Goal: Information Seeking & Learning: Learn about a topic

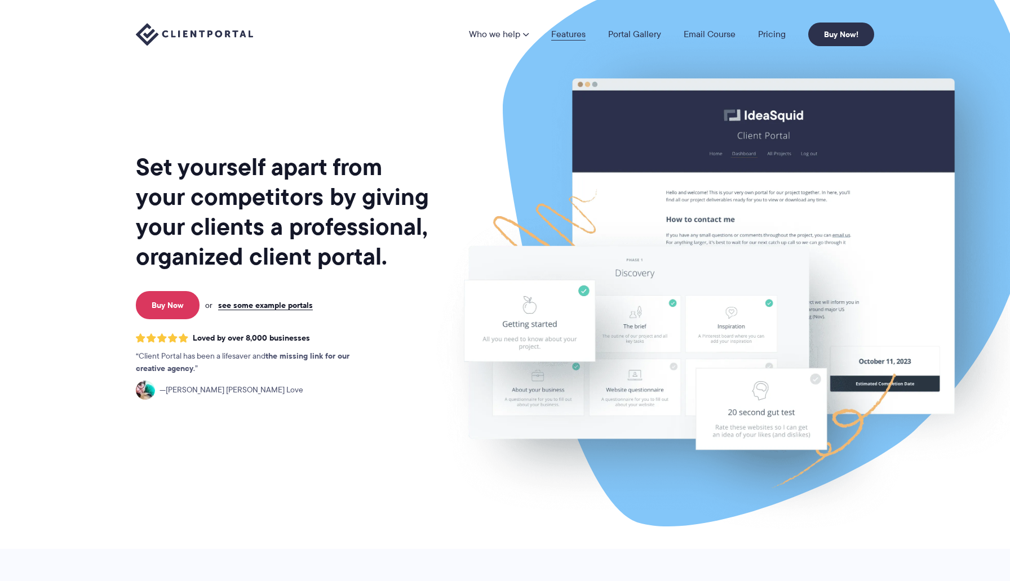
click at [572, 33] on link "Features" at bounding box center [568, 34] width 34 height 9
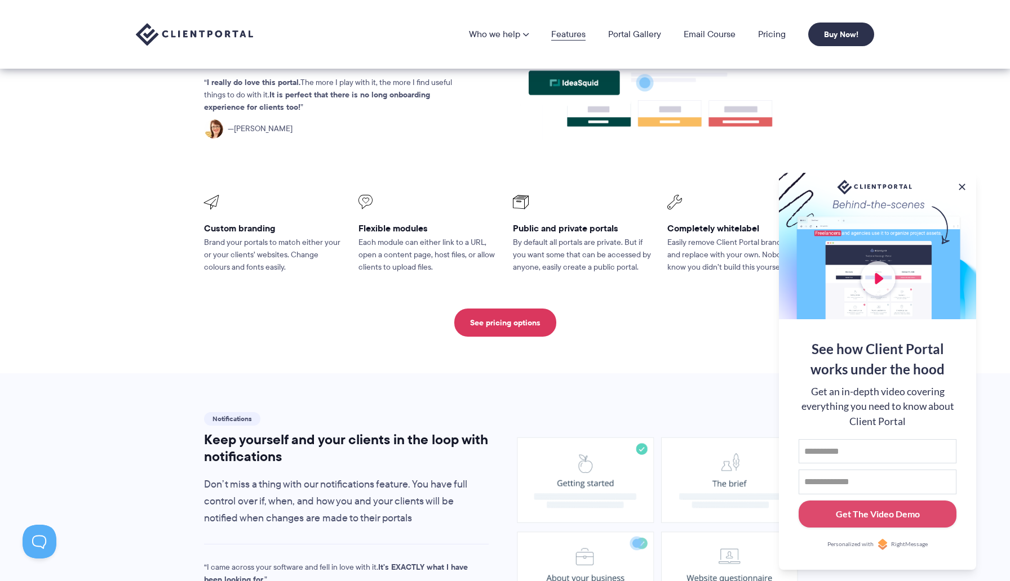
scroll to position [277, 0]
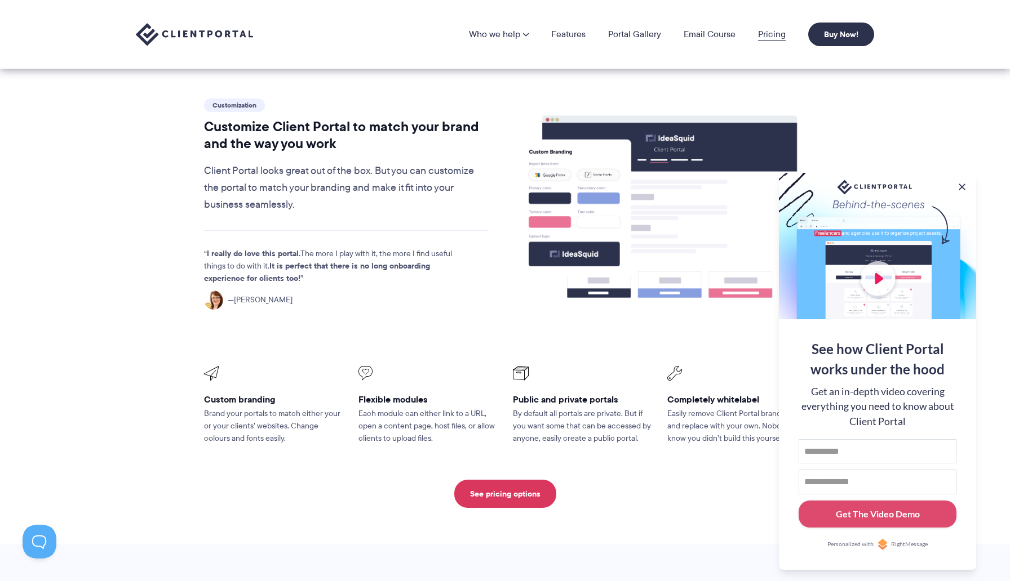
click at [763, 35] on link "Pricing" at bounding box center [772, 34] width 28 height 9
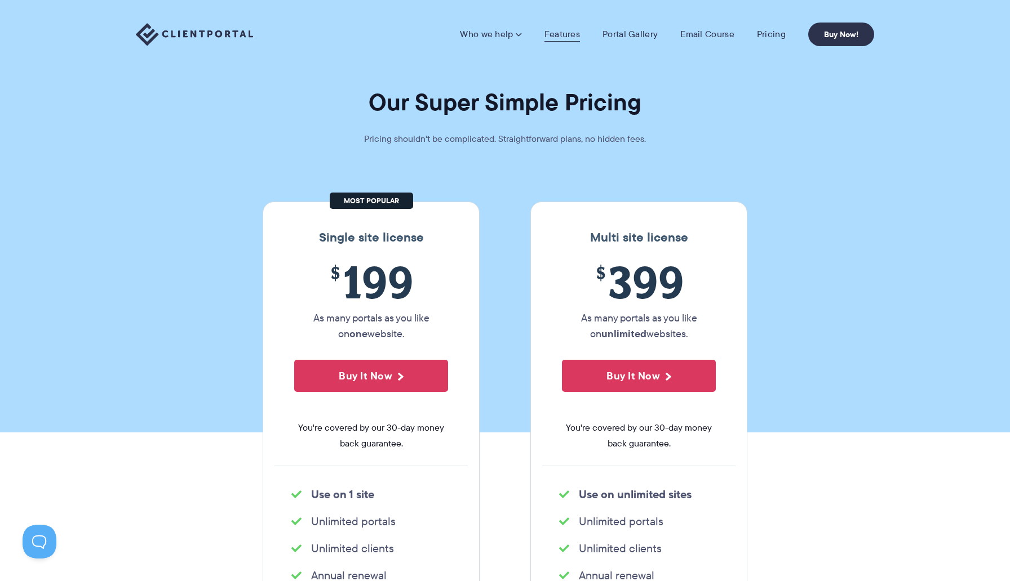
click at [568, 38] on link "Features" at bounding box center [561, 34] width 35 height 11
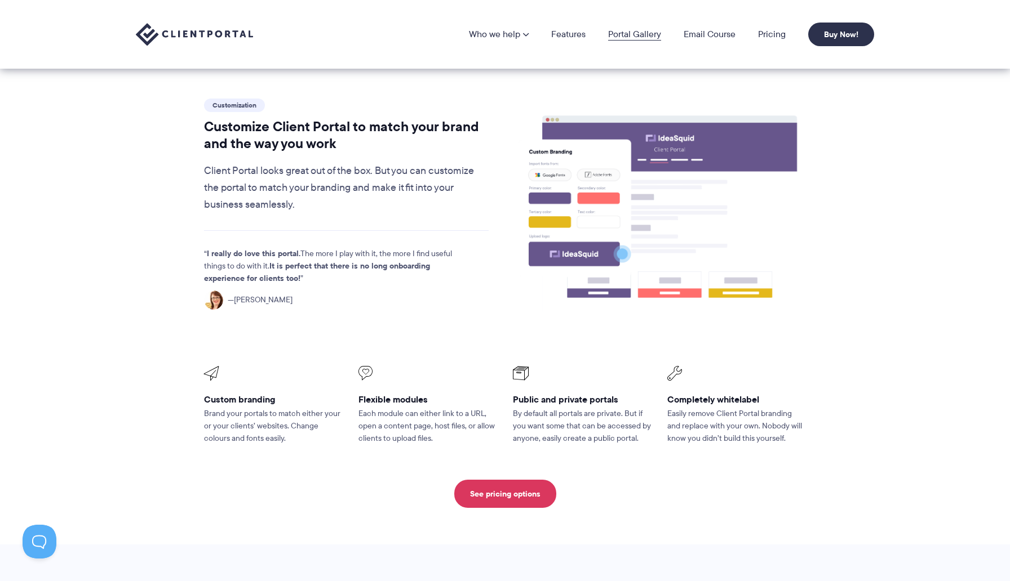
click at [631, 30] on link "Portal Gallery" at bounding box center [634, 34] width 53 height 9
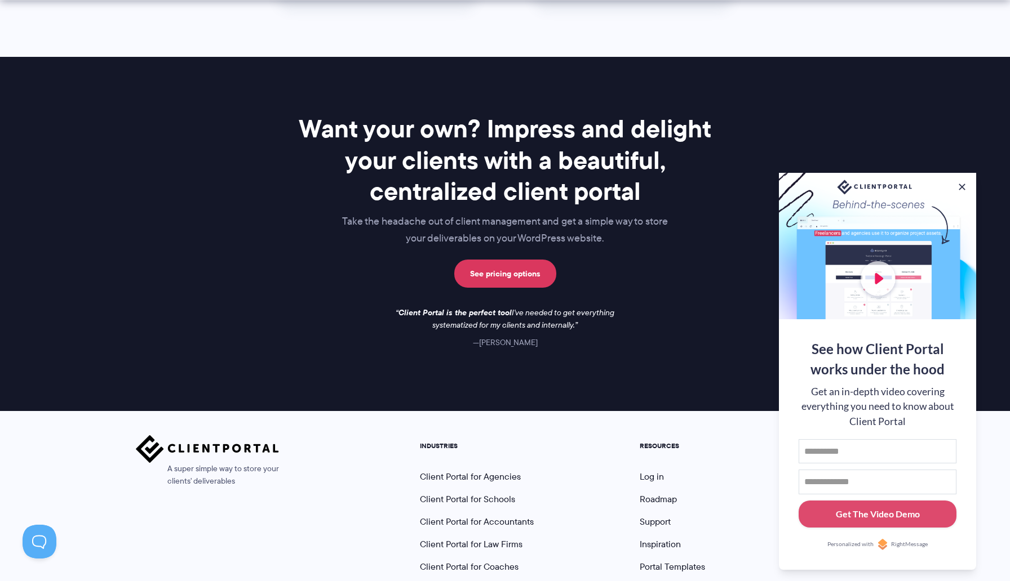
scroll to position [1569, 0]
